Goal: Navigation & Orientation: Find specific page/section

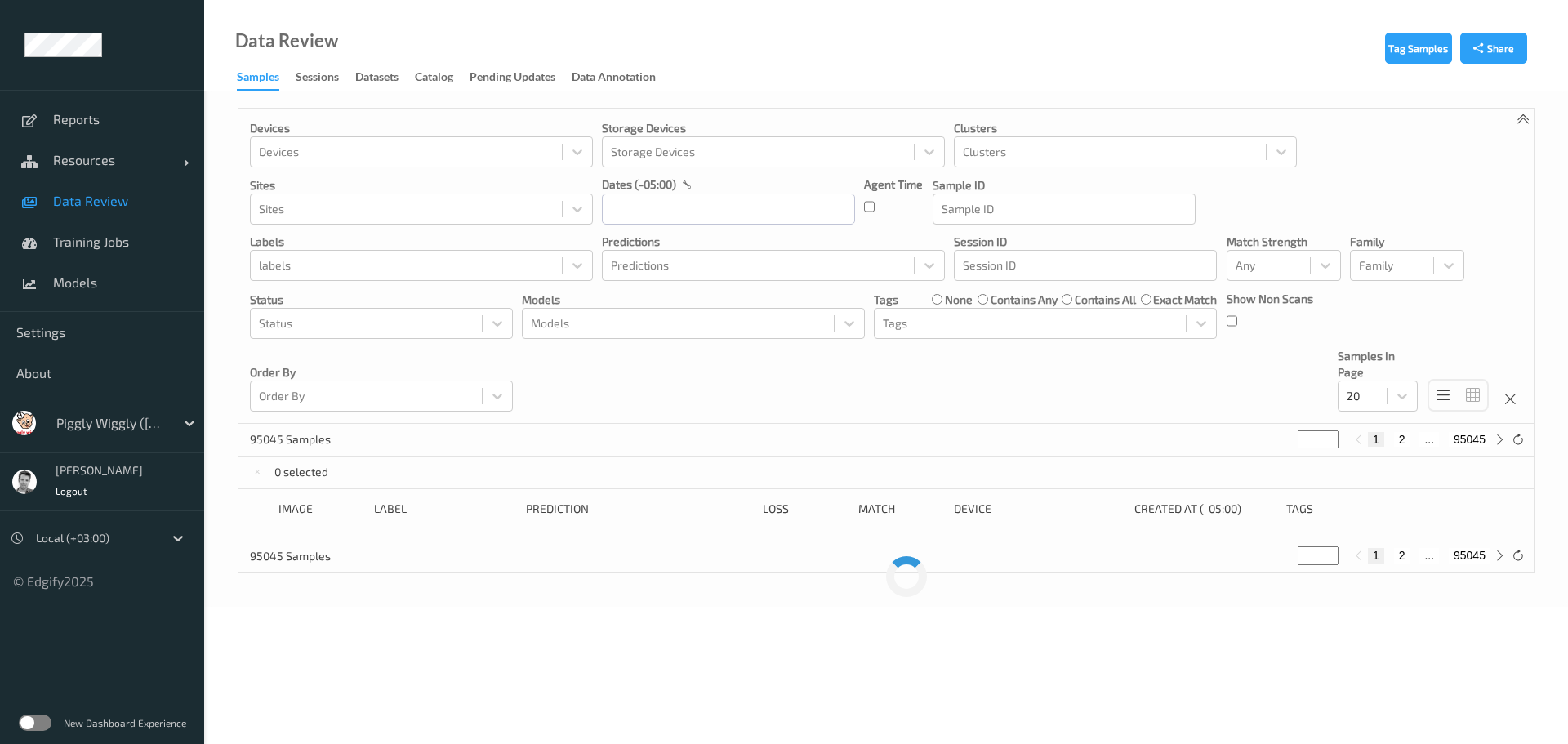
click at [89, 440] on div "Piggly Wiggly ([PERSON_NAME] Group)" at bounding box center [102, 422] width 204 height 59
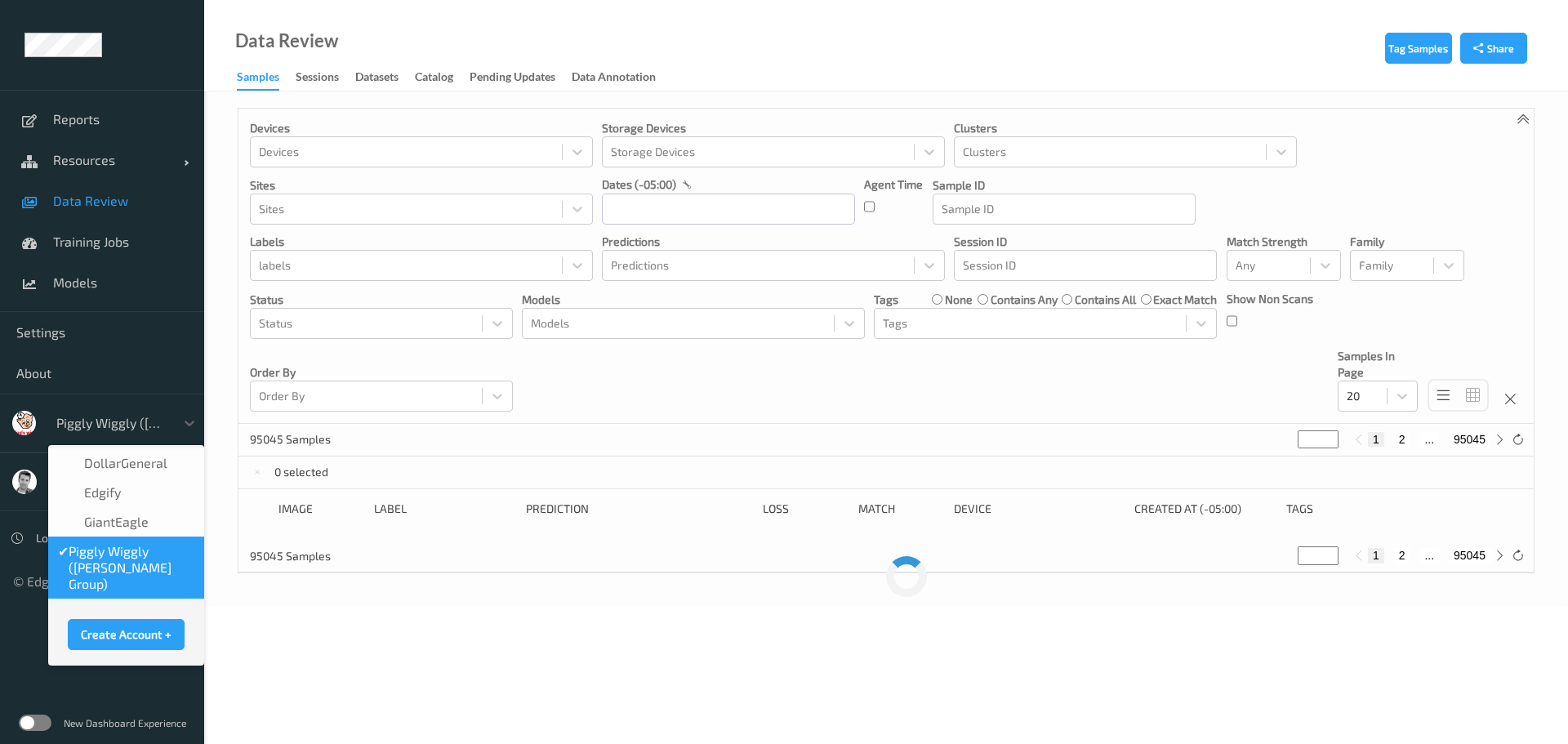
click at [93, 426] on div at bounding box center [111, 423] width 110 height 20
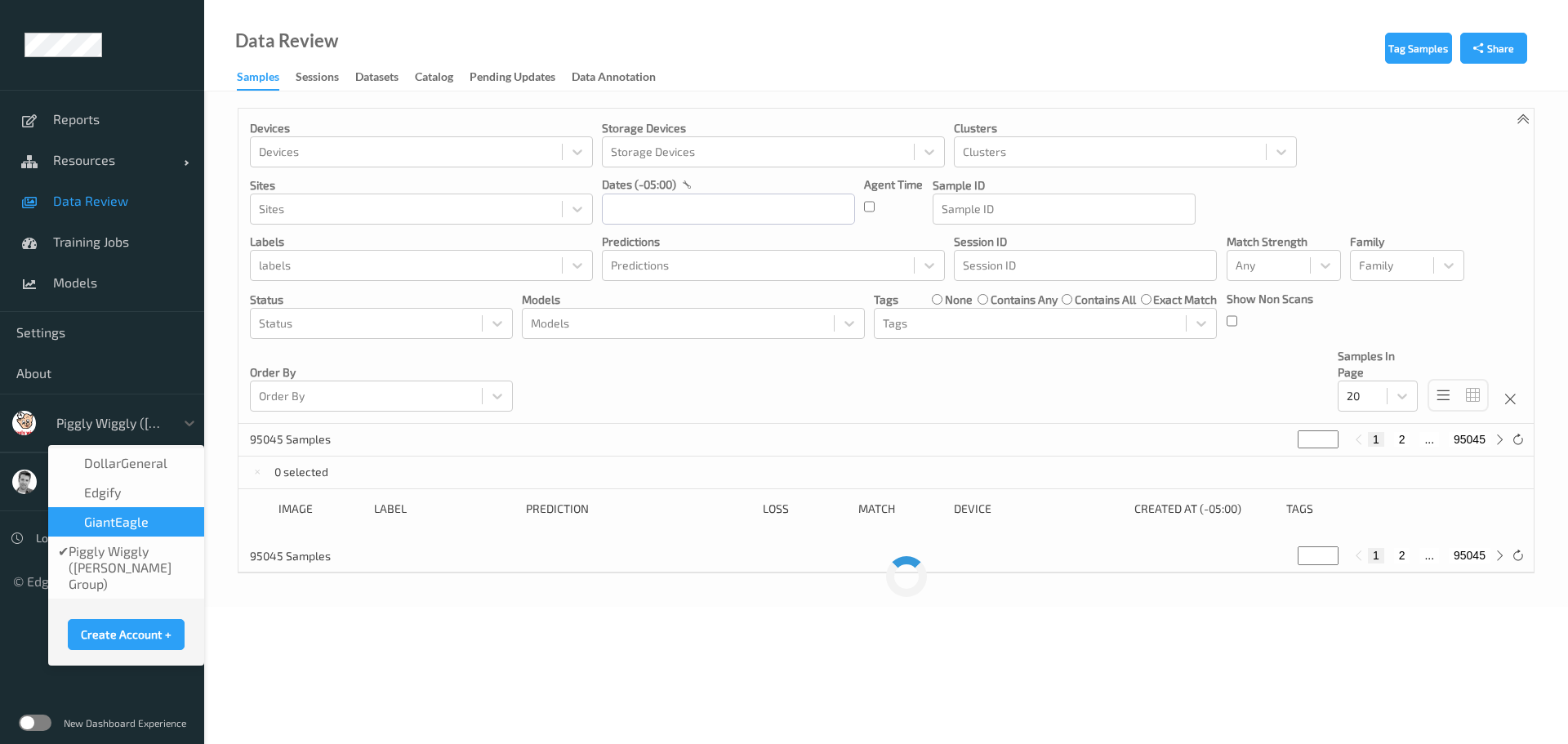
click at [115, 524] on span "GiantEagle" at bounding box center [116, 522] width 64 height 16
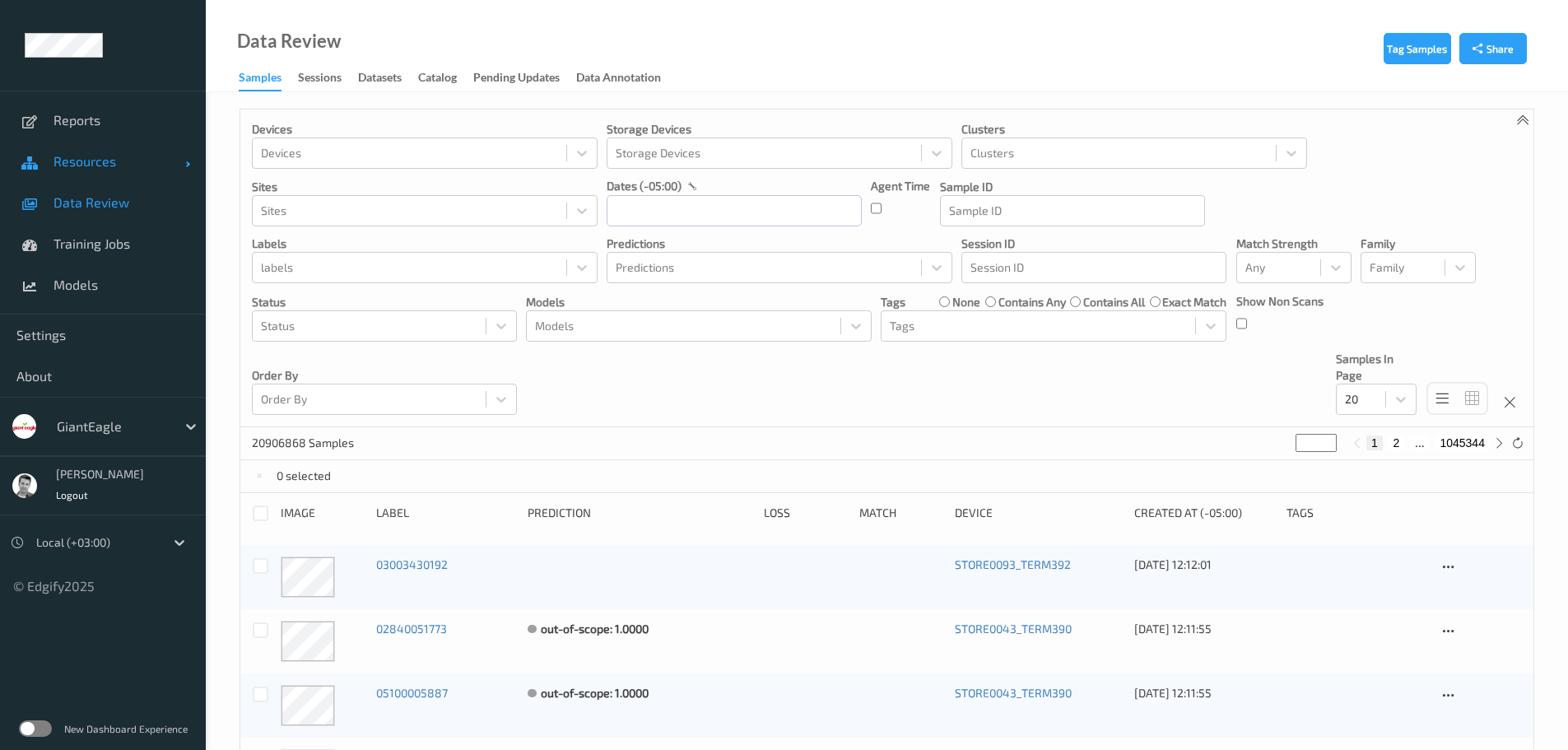
click at [85, 162] on span "Resources" at bounding box center [119, 161] width 131 height 17
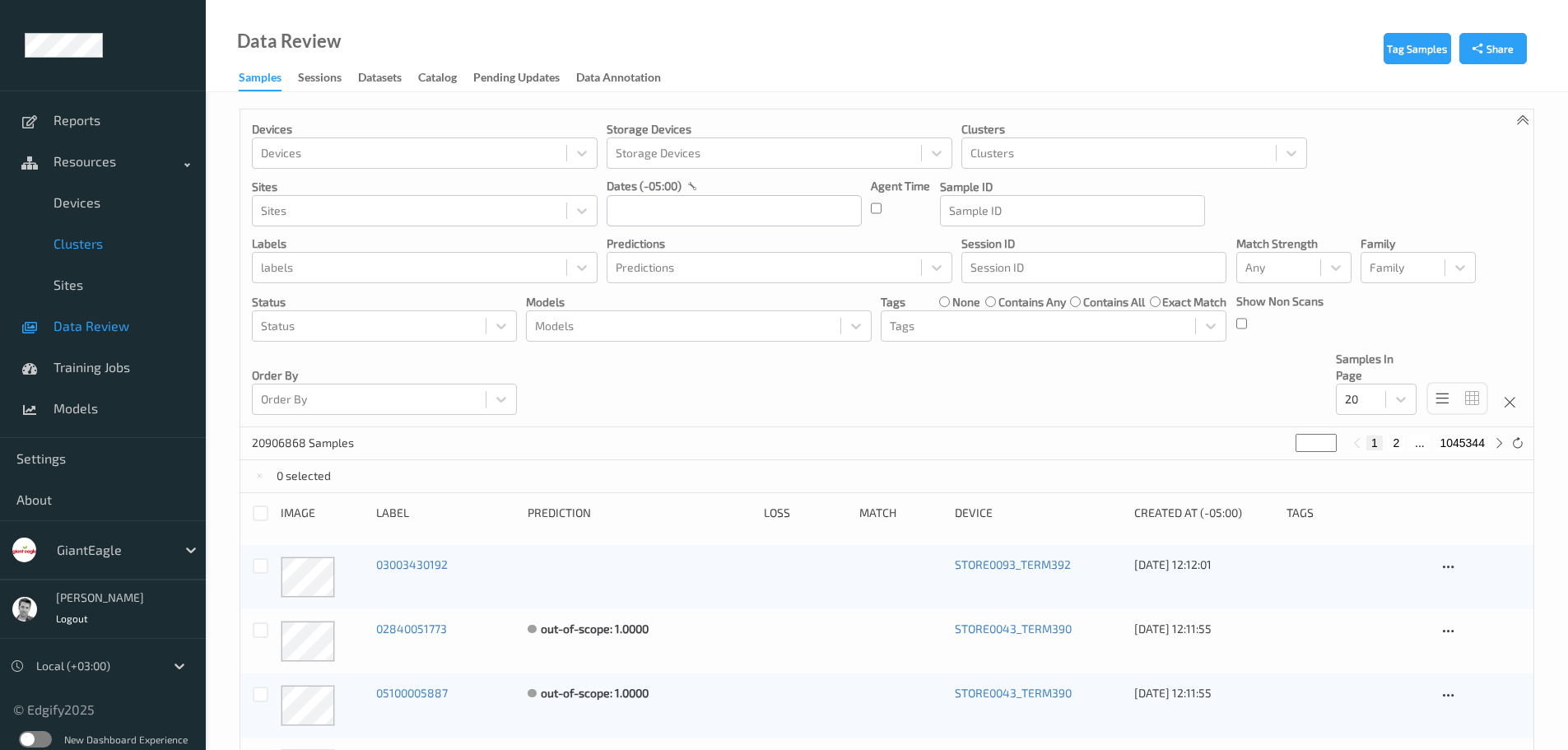
click at [86, 241] on span "Clusters" at bounding box center [120, 244] width 135 height 17
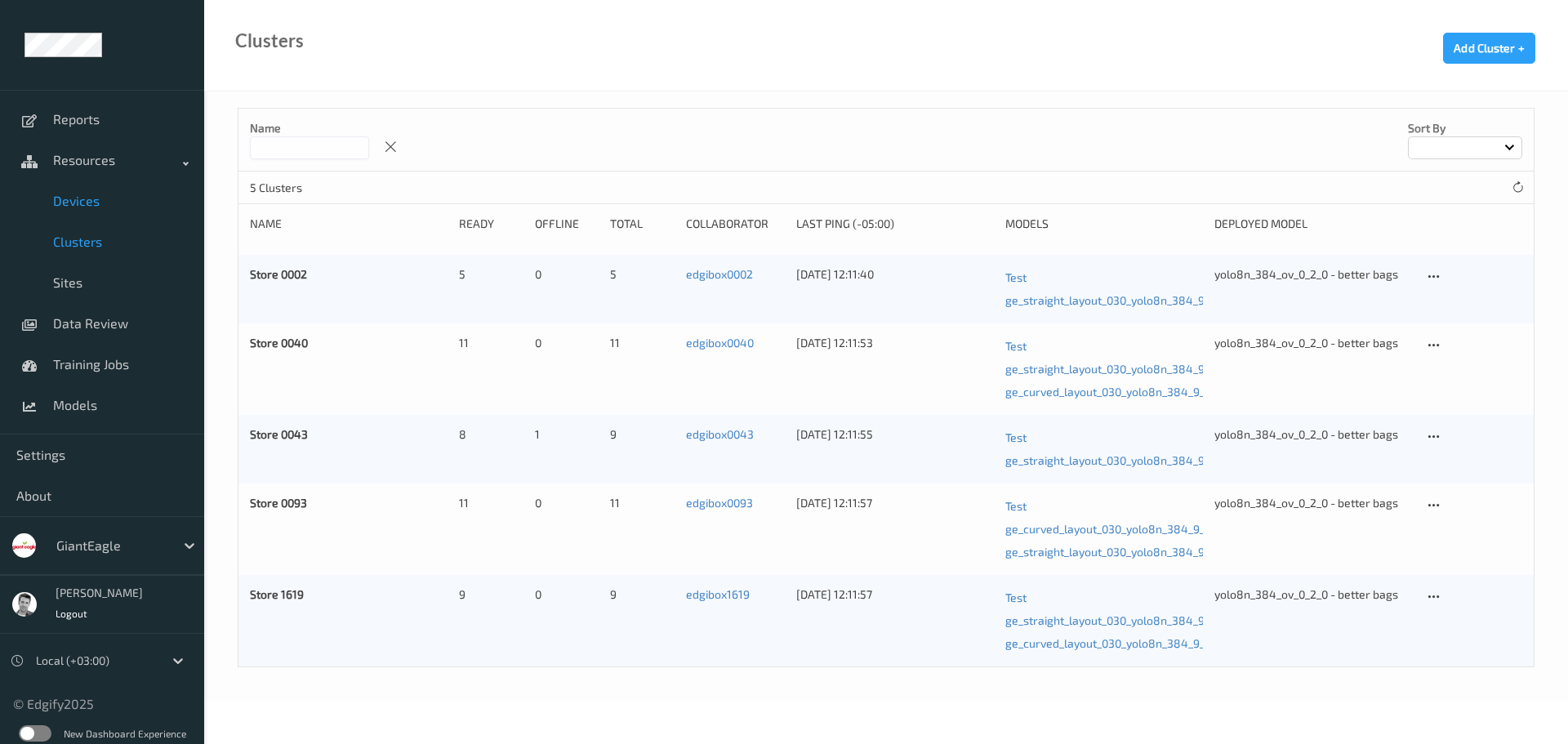
click at [94, 189] on link "Devices" at bounding box center [102, 201] width 204 height 41
